Goal: Navigation & Orientation: Find specific page/section

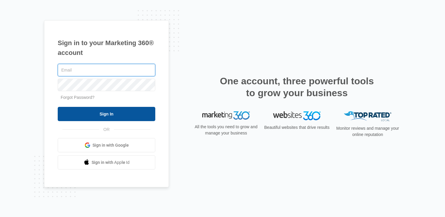
type input "[PERSON_NAME][EMAIL_ADDRESS][PERSON_NAME][DOMAIN_NAME]"
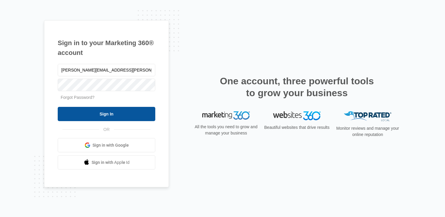
click at [118, 118] on input "Sign In" at bounding box center [107, 114] width 98 height 14
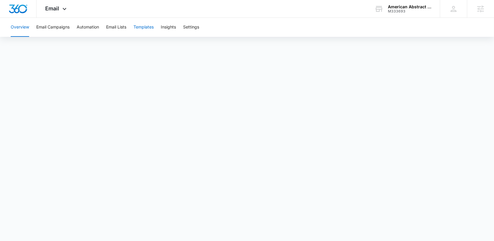
click at [146, 27] on button "Templates" at bounding box center [143, 27] width 20 height 19
click at [57, 4] on div "Email Apps Reputation Forms CRM Email Social Content Ads Intelligence Files Bra…" at bounding box center [57, 9] width 40 height 18
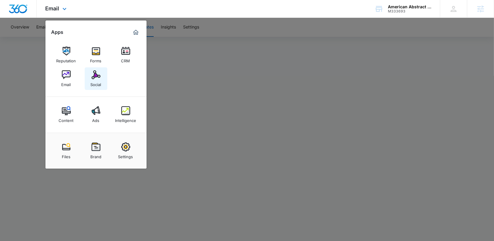
click at [97, 78] on img at bounding box center [96, 74] width 9 height 9
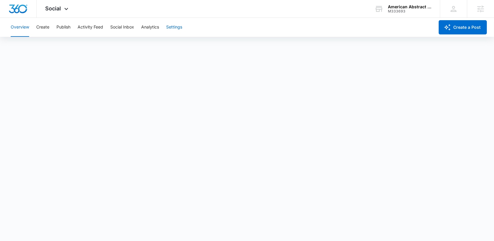
click at [180, 29] on button "Settings" at bounding box center [174, 27] width 16 height 19
click at [175, 27] on button "Settings" at bounding box center [174, 27] width 16 height 19
click at [100, 28] on button "Activity Feed" at bounding box center [91, 27] width 26 height 19
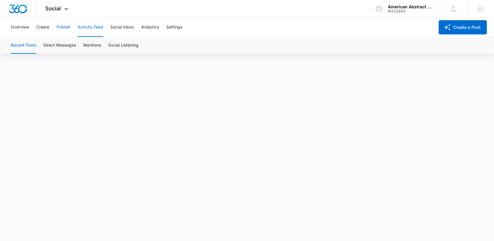
click at [61, 30] on button "Publish" at bounding box center [63, 27] width 14 height 19
click at [46, 43] on button "Schedules" at bounding box center [45, 45] width 20 height 17
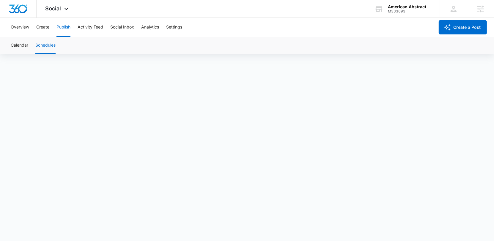
click at [50, 30] on div "Overview Create Publish Activity Feed Social Inbox Analytics Settings" at bounding box center [221, 27] width 428 height 19
click at [167, 28] on button "Settings" at bounding box center [174, 27] width 16 height 19
click at [61, 5] on div "Social Apps Reputation Forms CRM Email Social Content Ads Intelligence Files Br…" at bounding box center [58, 9] width 42 height 18
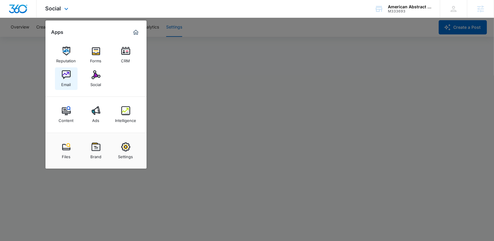
click at [77, 83] on link "Email" at bounding box center [66, 78] width 23 height 23
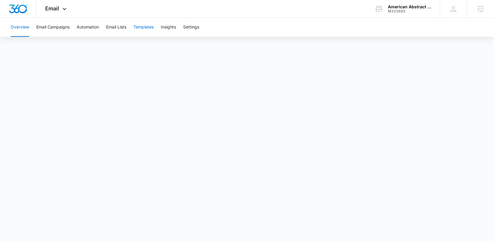
click at [143, 24] on button "Templates" at bounding box center [143, 27] width 20 height 19
click at [91, 28] on button "Automation" at bounding box center [88, 27] width 22 height 19
